Goal: Task Accomplishment & Management: Manage account settings

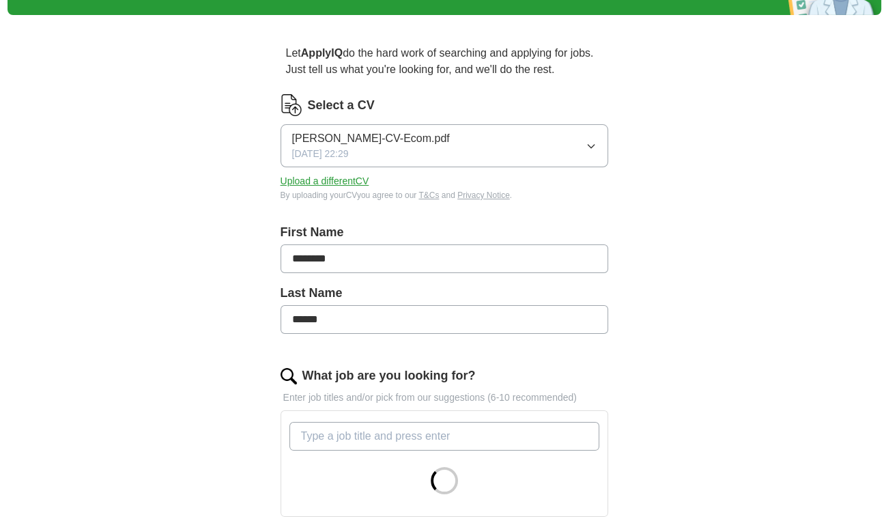
click at [557, 149] on button "Mohammad-Mobeen-CV-Ecom.pdf 16/08/2025, 22:29" at bounding box center [443, 145] width 327 height 43
click at [703, 284] on div "ApplyIQ Let ApplyIQ do the hard work of searching and applying for jobs. Just t…" at bounding box center [444, 434] width 873 height 969
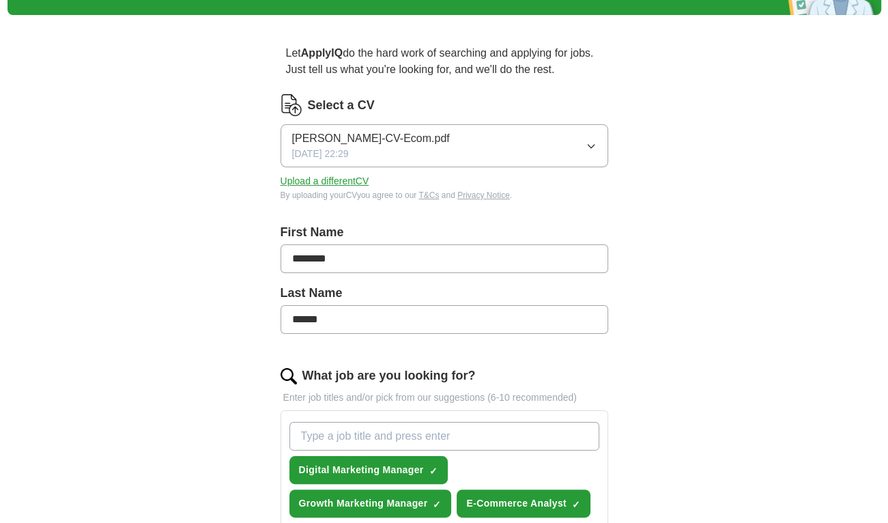
click at [343, 175] on button "Upload a different CV" at bounding box center [324, 181] width 89 height 14
click at [538, 137] on button "Mohammad-Mobeen-CV.pdf 28/08/2025, 22:28" at bounding box center [443, 145] width 327 height 43
click at [330, 186] on button "Upload a different CV" at bounding box center [324, 181] width 89 height 14
click at [452, 156] on button "Mohammad-Mobeen-CV.pdf 28/08/2025, 22:28" at bounding box center [443, 145] width 327 height 43
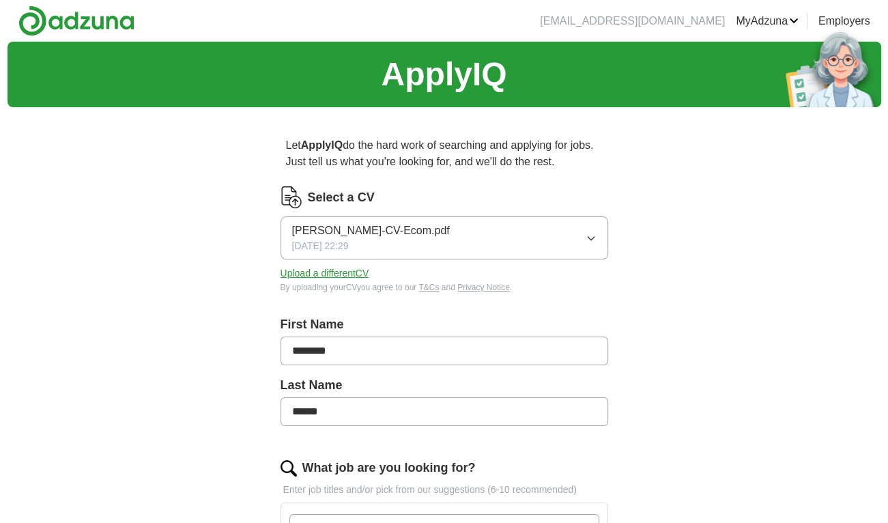
click at [360, 226] on span "Mohammad-Mobeen-CV-Ecom.pdf" at bounding box center [371, 230] width 158 height 16
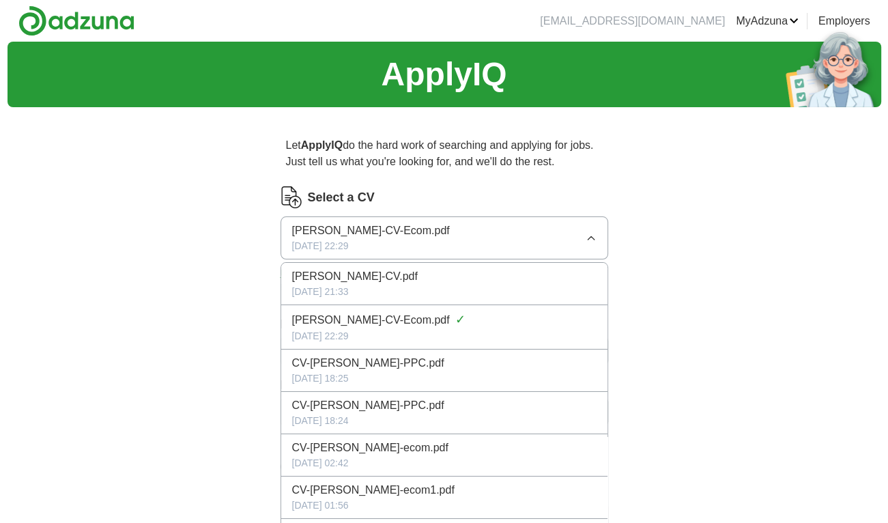
click at [307, 246] on span "16/08/2025, 22:29" at bounding box center [320, 246] width 57 height 14
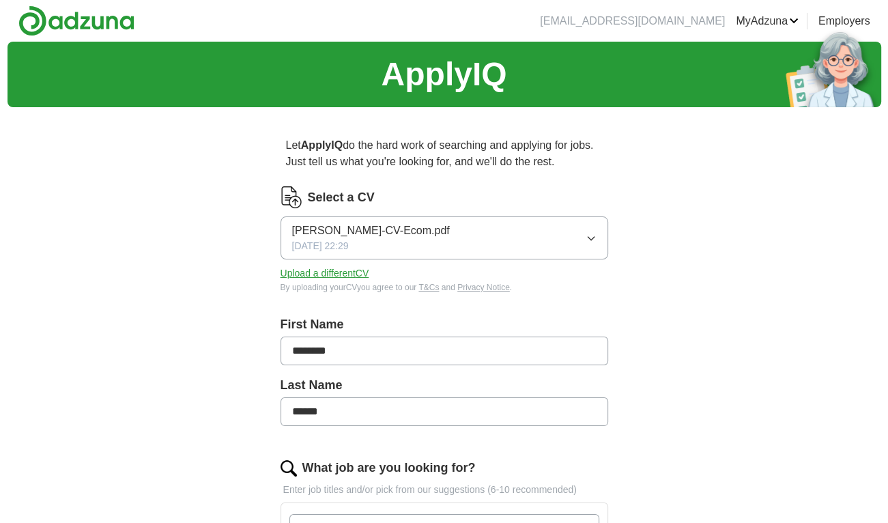
click at [309, 274] on button "Upload a different CV" at bounding box center [324, 273] width 89 height 14
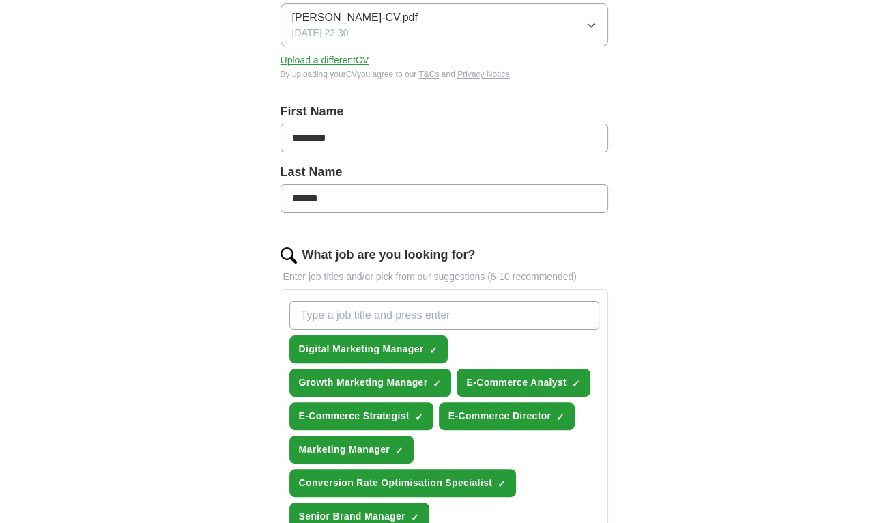
scroll to position [412, 0]
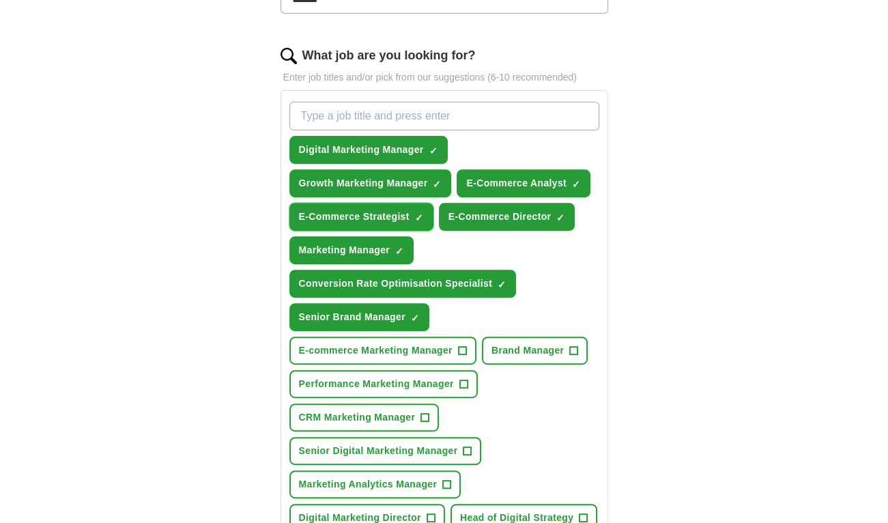
click at [381, 214] on span "E-Commerce Strategist" at bounding box center [354, 216] width 111 height 14
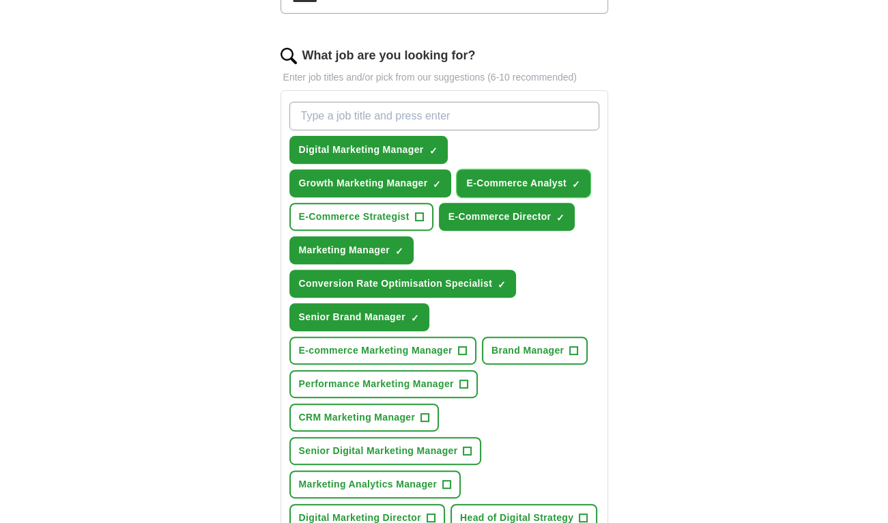
click at [508, 182] on span "E-Commerce Analyst" at bounding box center [516, 183] width 100 height 14
click at [485, 211] on span "E-Commerce Director" at bounding box center [499, 216] width 103 height 14
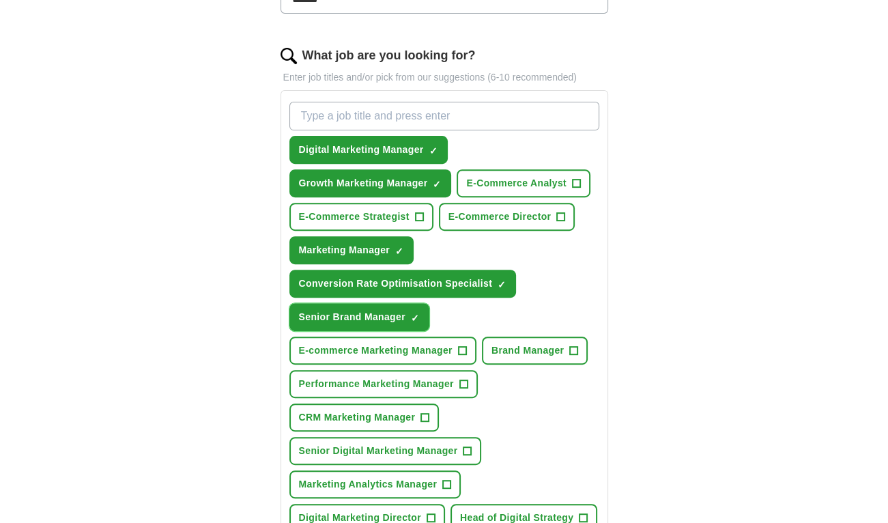
click at [299, 316] on span "Senior Brand Manager" at bounding box center [352, 317] width 106 height 14
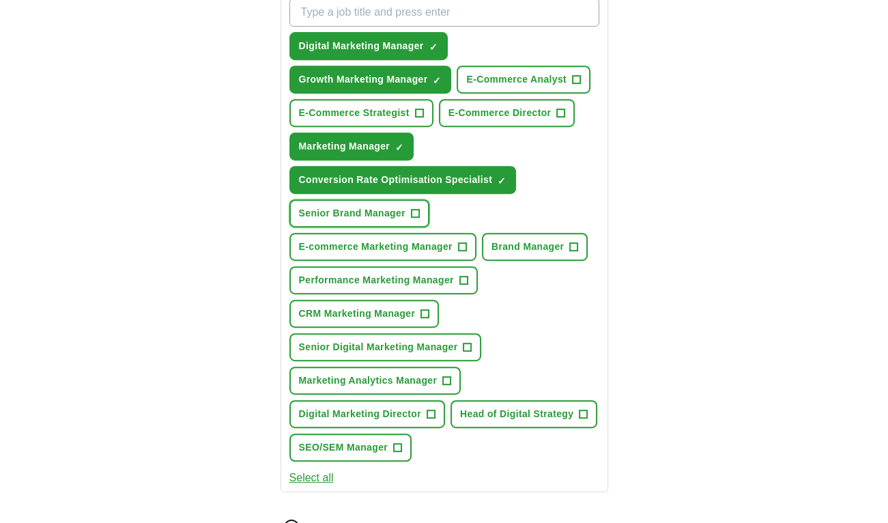
scroll to position [516, 0]
click at [334, 340] on span "Senior Digital Marketing Manager" at bounding box center [378, 347] width 159 height 14
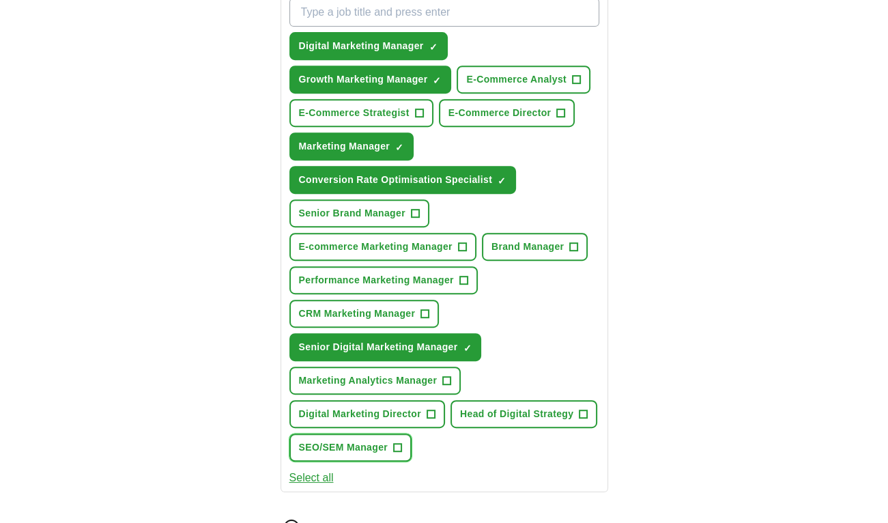
click at [317, 440] on span "SEO/SEM Manager" at bounding box center [343, 447] width 89 height 14
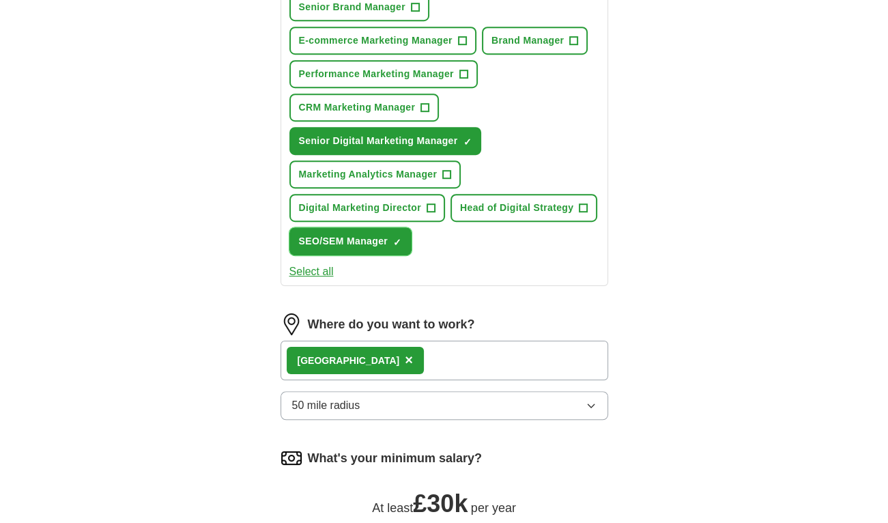
scroll to position [712, 0]
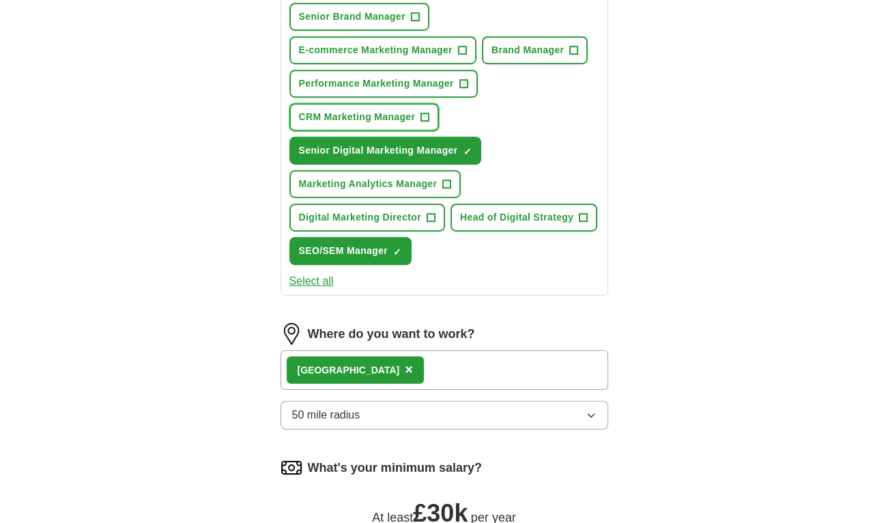
click at [396, 113] on span "CRM Marketing Manager" at bounding box center [357, 117] width 117 height 14
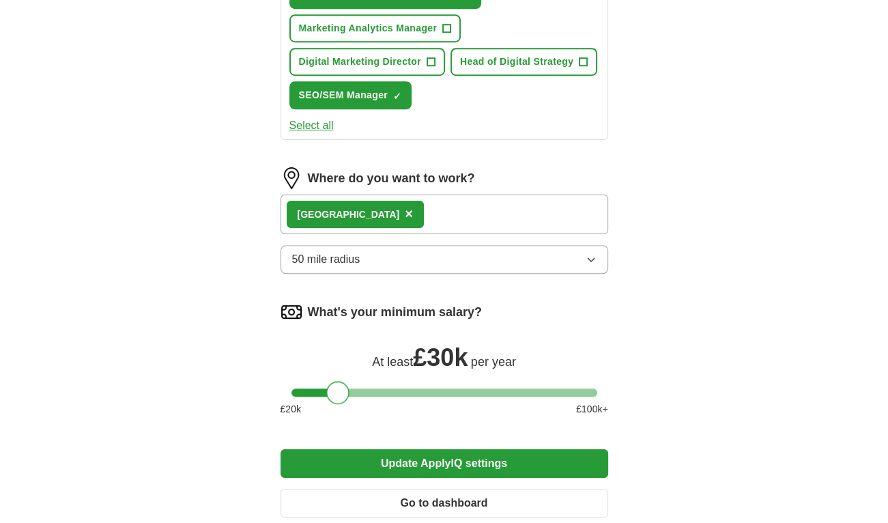
click at [341, 385] on div at bounding box center [337, 392] width 23 height 23
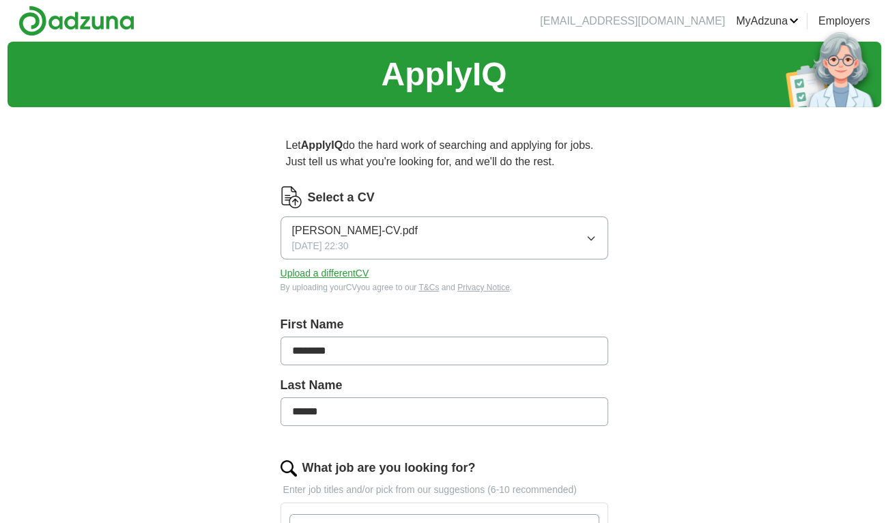
scroll to position [1029, 0]
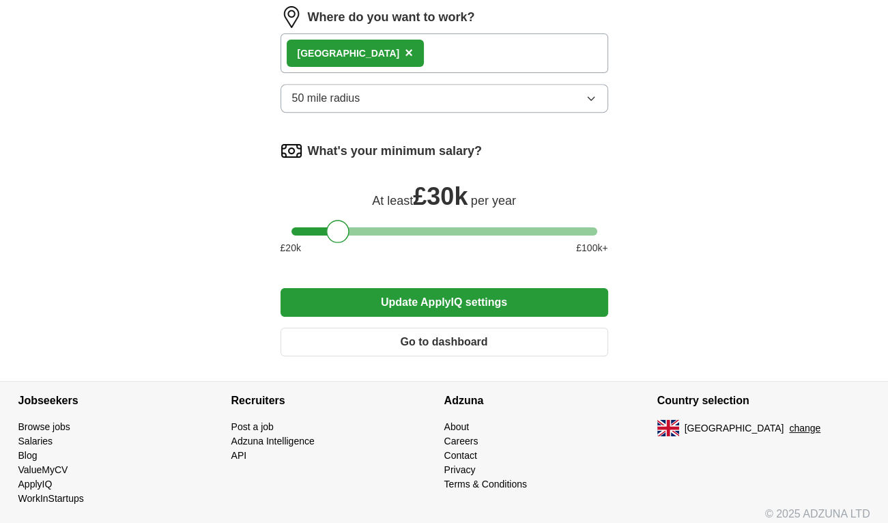
click at [360, 288] on button "Update ApplyIQ settings" at bounding box center [443, 302] width 327 height 29
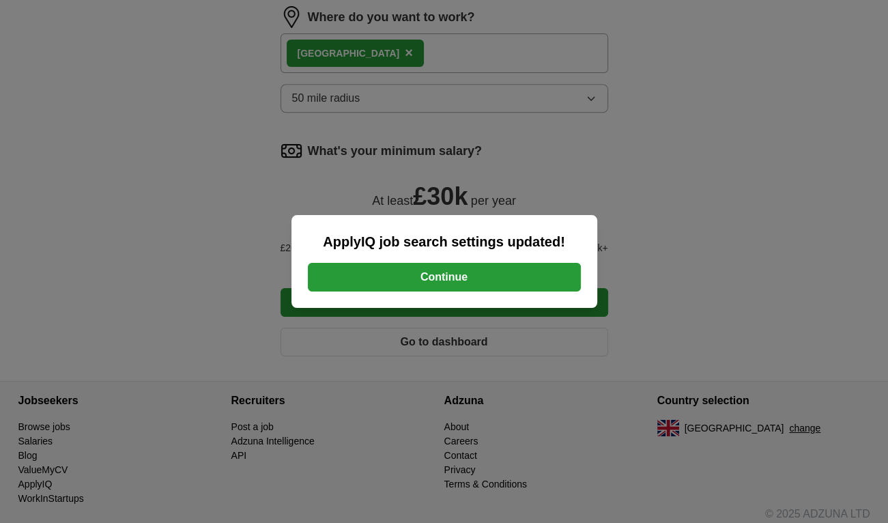
click at [229, 306] on div "ApplyIQ job search settings updated! Continue" at bounding box center [444, 261] width 888 height 523
click at [342, 274] on button "Continue" at bounding box center [444, 277] width 273 height 29
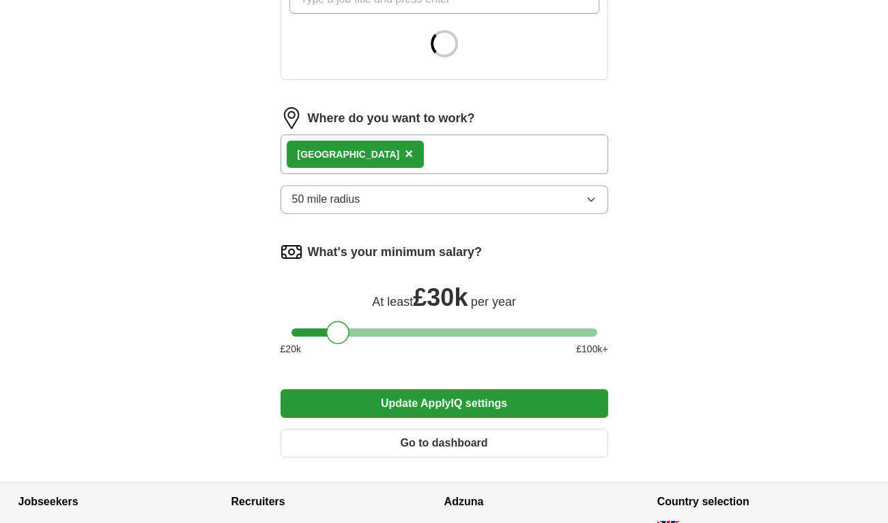
scroll to position [529, 0]
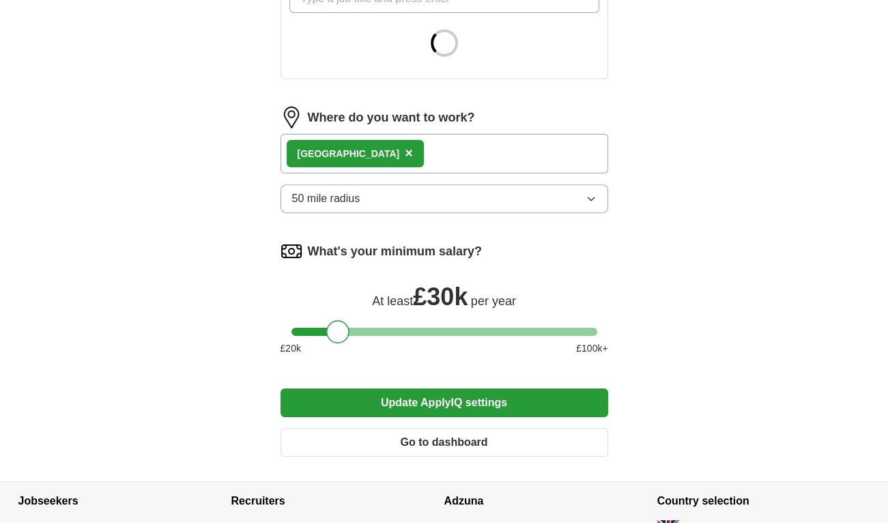
click at [454, 149] on div "[GEOGRAPHIC_DATA] ×" at bounding box center [443, 154] width 327 height 40
click at [418, 149] on div "[GEOGRAPHIC_DATA] ×" at bounding box center [443, 154] width 327 height 40
